Goal: Download file/media

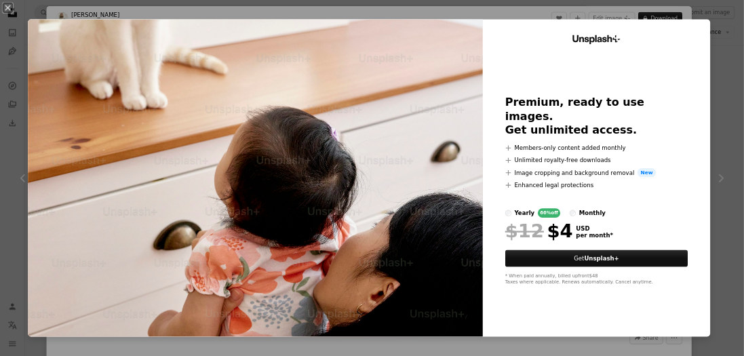
scroll to position [11324, 0]
click at [1254, 125] on div "An X shape Unsplash+ Premium, ready to use images. Get unlimited access. A plus…" at bounding box center [651, 311] width 1302 height 623
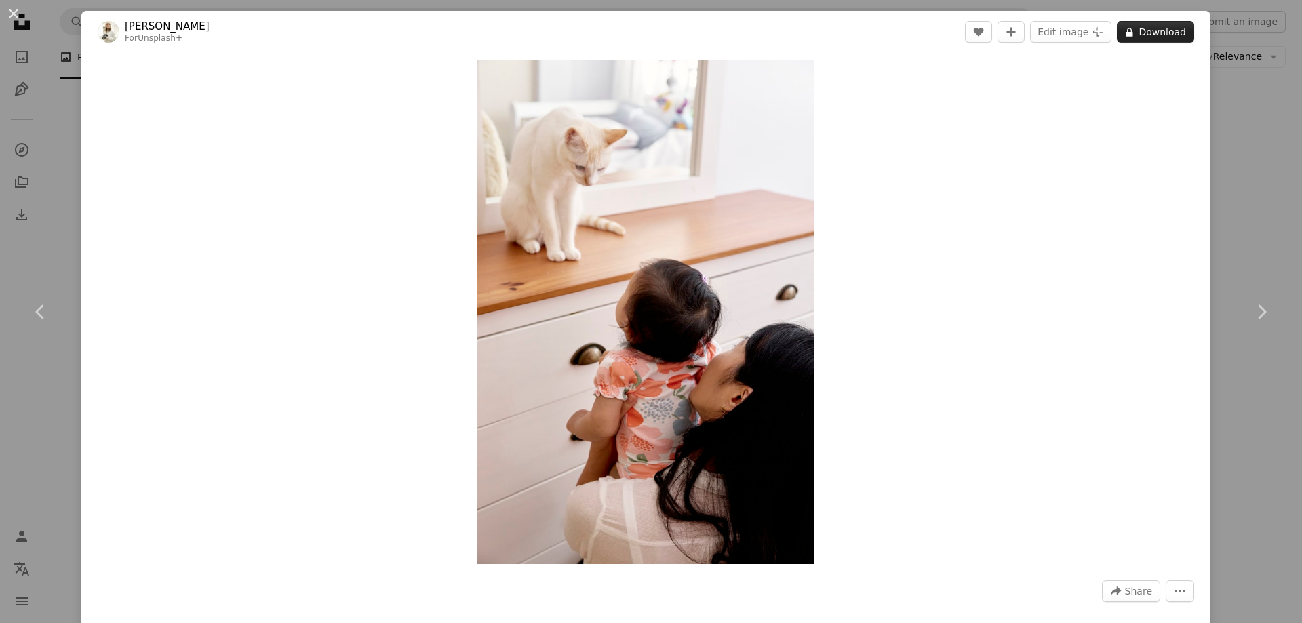
click at [1149, 33] on button "A lock Download" at bounding box center [1155, 32] width 77 height 22
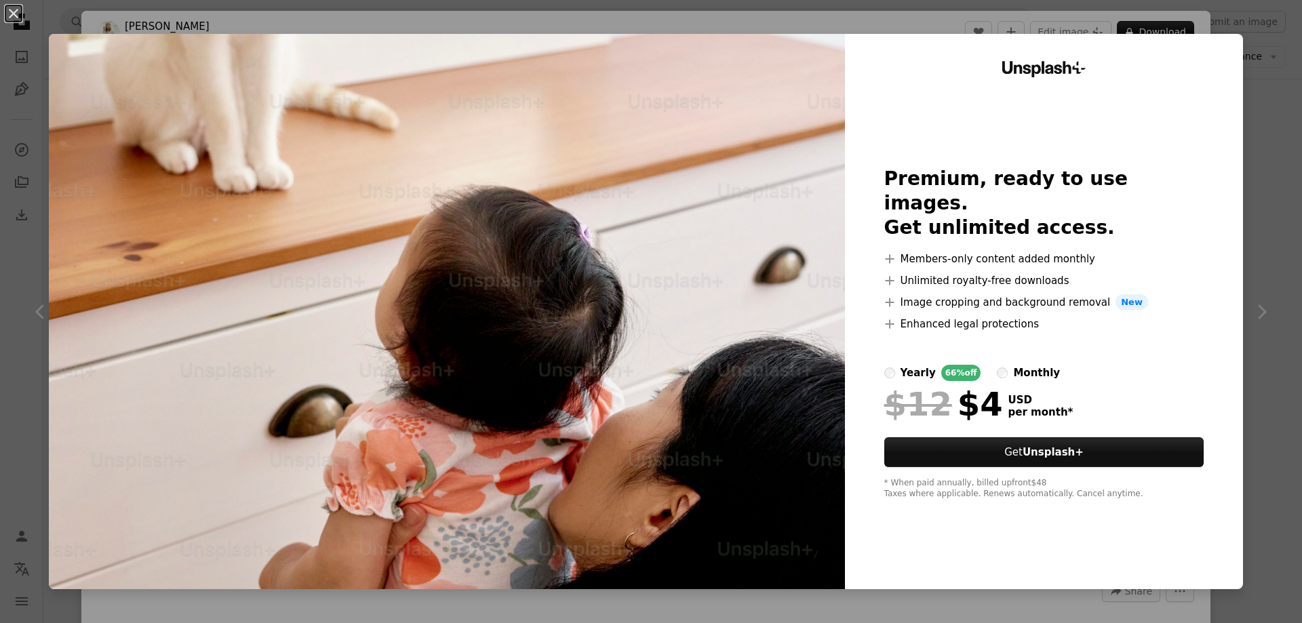
click at [1246, 207] on div "An X shape Unsplash+ Premium, ready to use images. Get unlimited access. A plus…" at bounding box center [651, 311] width 1302 height 623
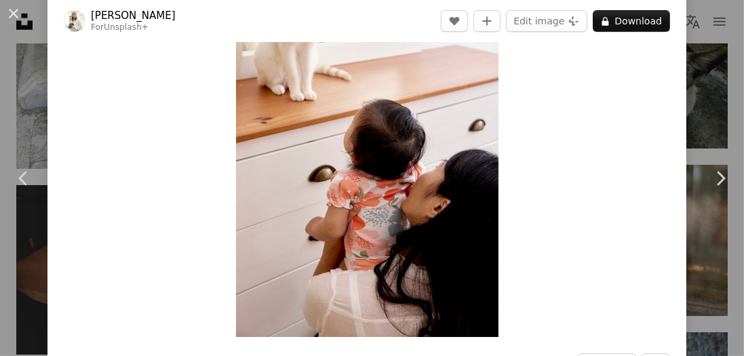
scroll to position [77, 0]
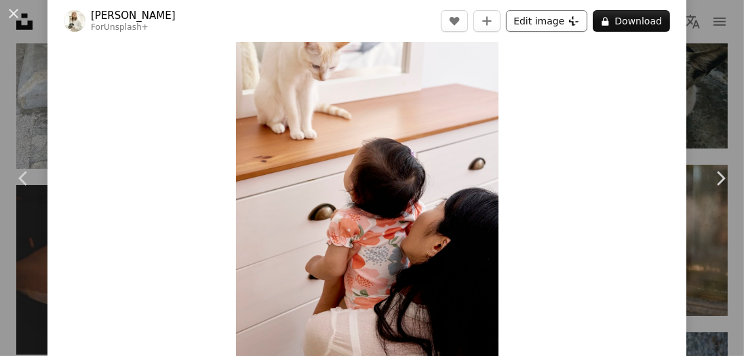
click at [544, 23] on button "Edit image Plus sign for Unsplash+" at bounding box center [546, 21] width 81 height 22
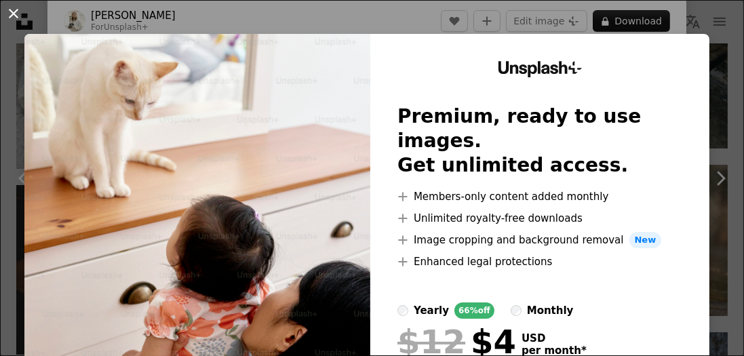
click at [16, 9] on button "An X shape" at bounding box center [13, 13] width 16 height 16
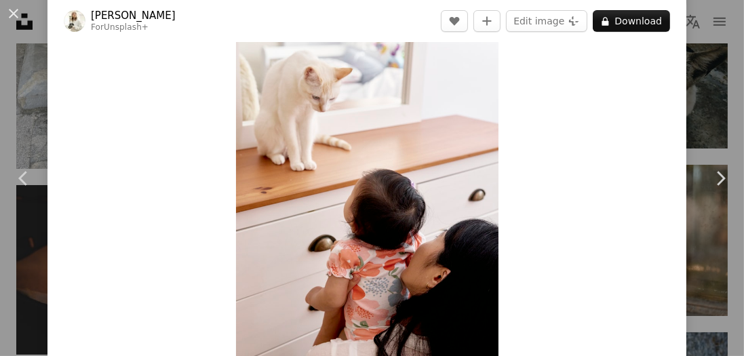
scroll to position [7, 0]
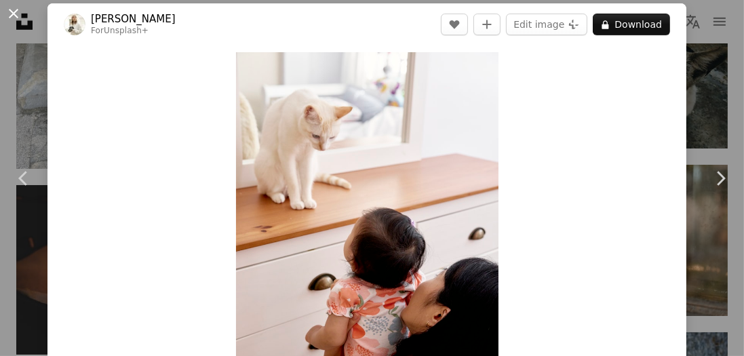
click at [15, 14] on button "An X shape" at bounding box center [13, 13] width 16 height 16
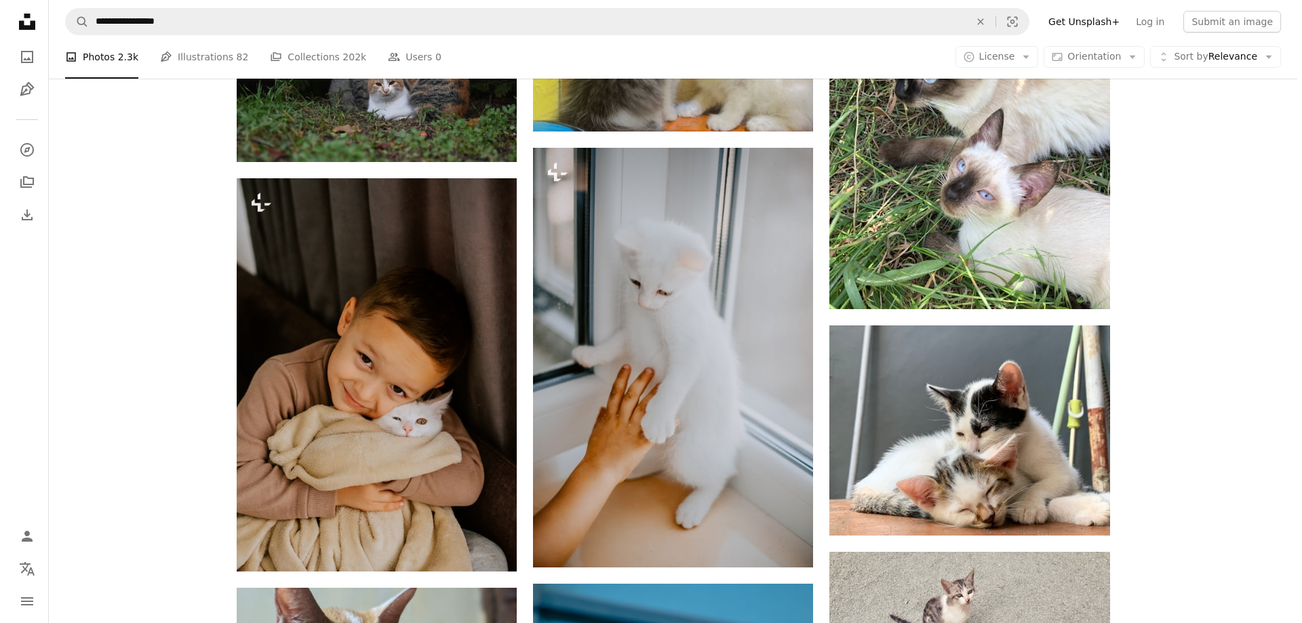
scroll to position [17660, 0]
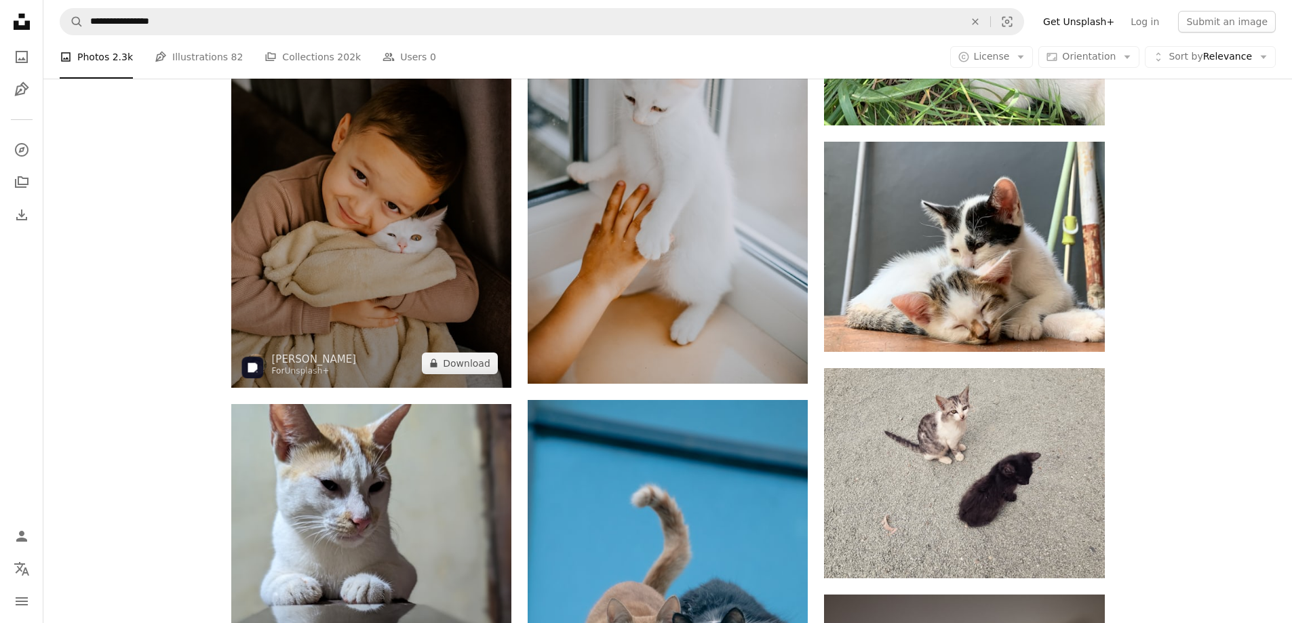
click at [392, 222] on img at bounding box center [371, 191] width 280 height 393
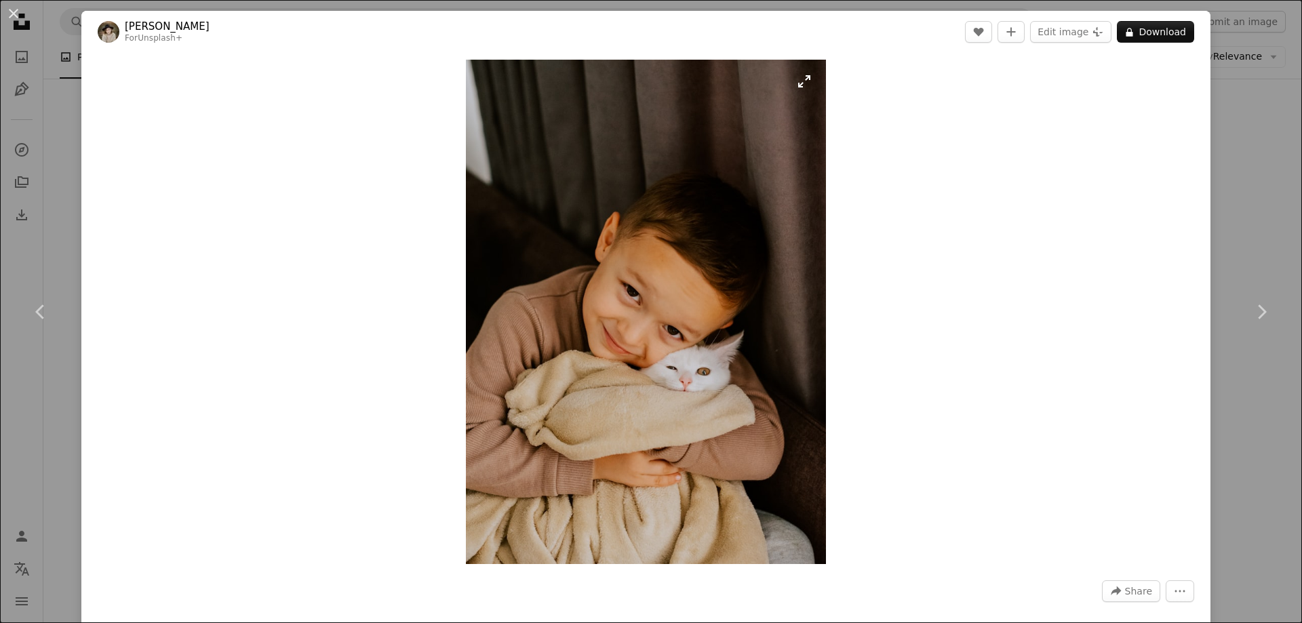
click at [798, 82] on img "Zoom in on this image" at bounding box center [646, 312] width 360 height 505
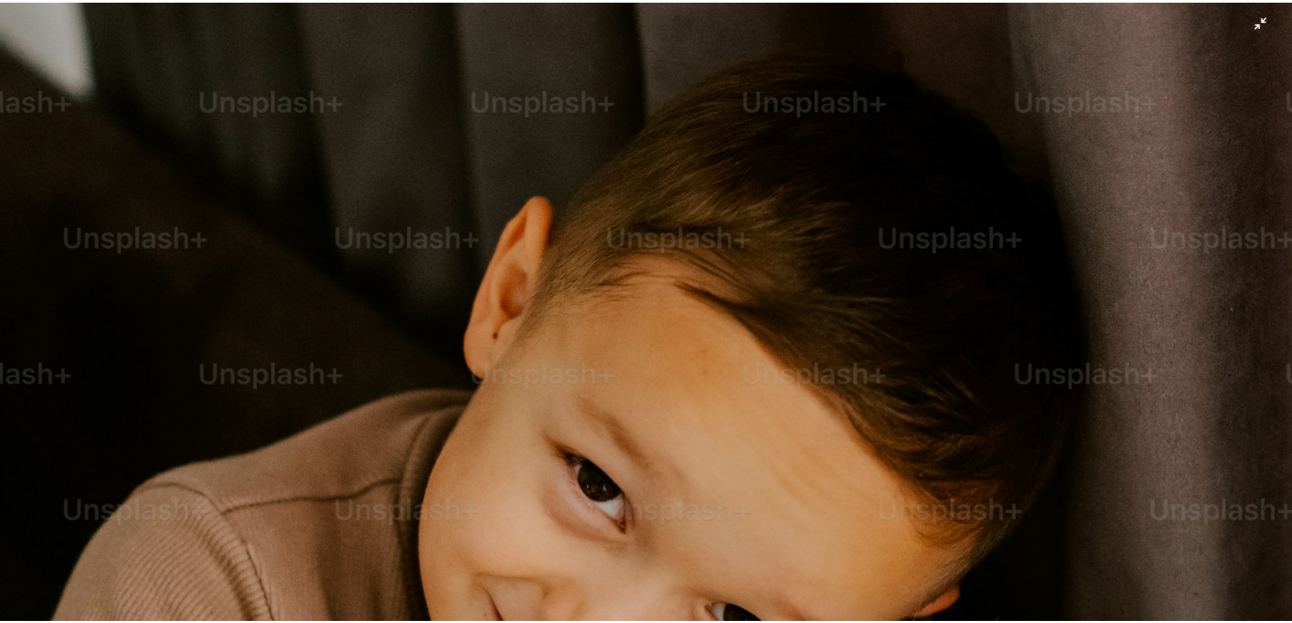
scroll to position [407, 0]
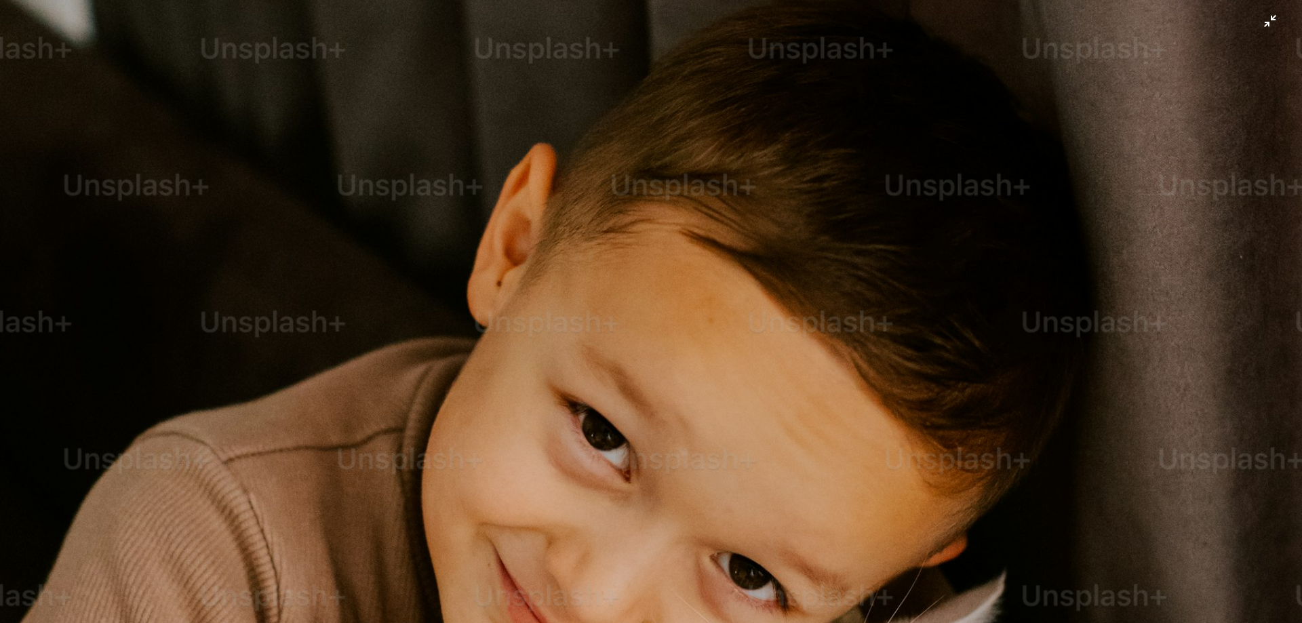
click at [1262, 24] on img "Zoom out on this image" at bounding box center [650, 505] width 1303 height 1827
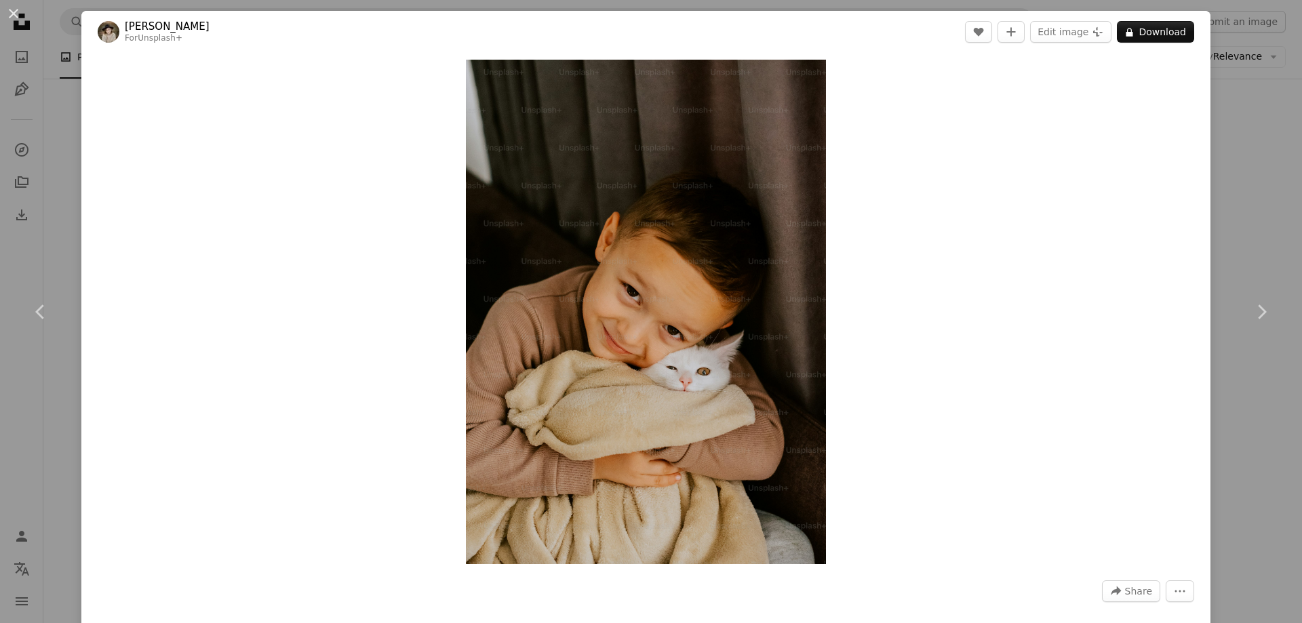
click at [1245, 130] on div "An X shape Chevron left Chevron right [PERSON_NAME] For Unsplash+ A heart A plu…" at bounding box center [651, 311] width 1302 height 623
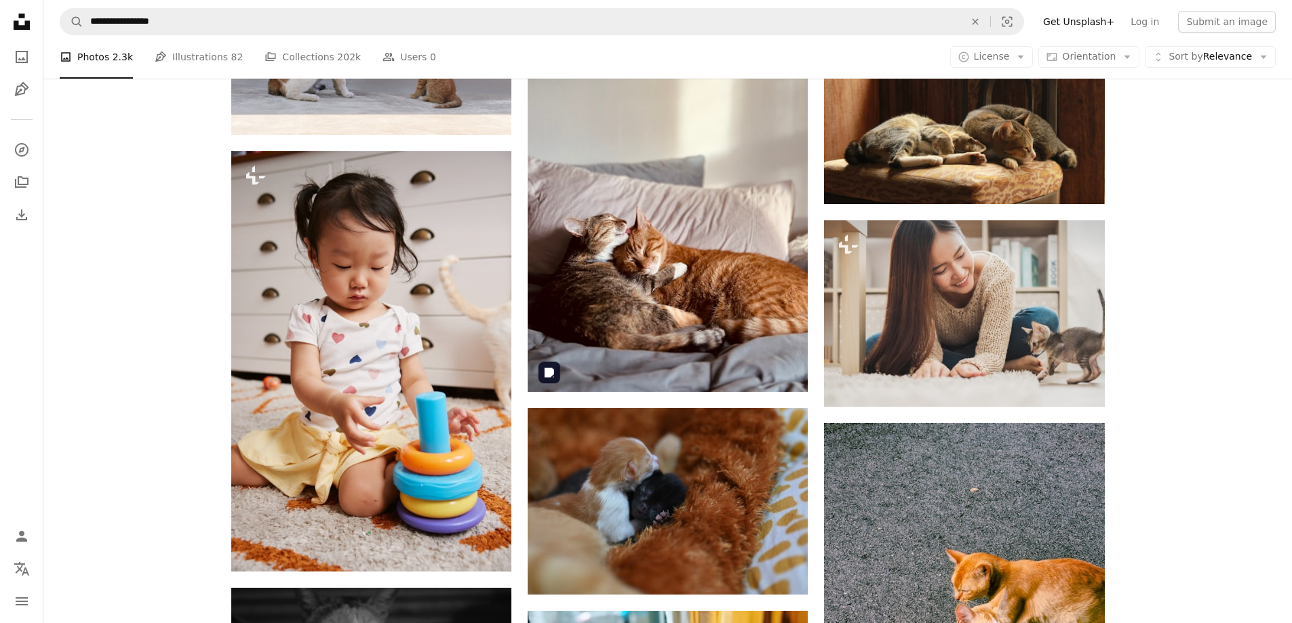
scroll to position [29391, 0]
